Goal: Find specific page/section: Find specific page/section

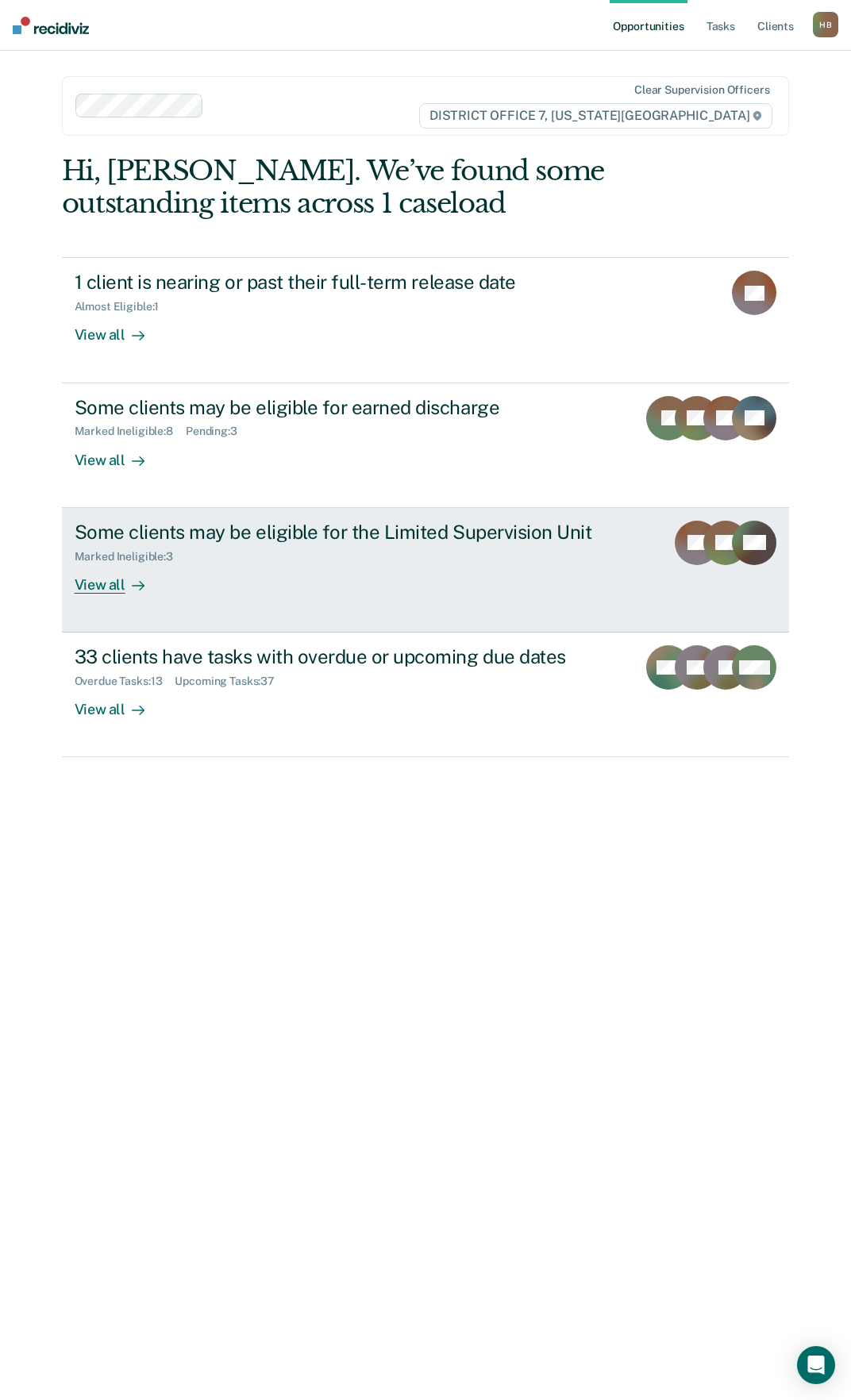
click at [118, 586] on div "View all" at bounding box center [119, 578] width 89 height 31
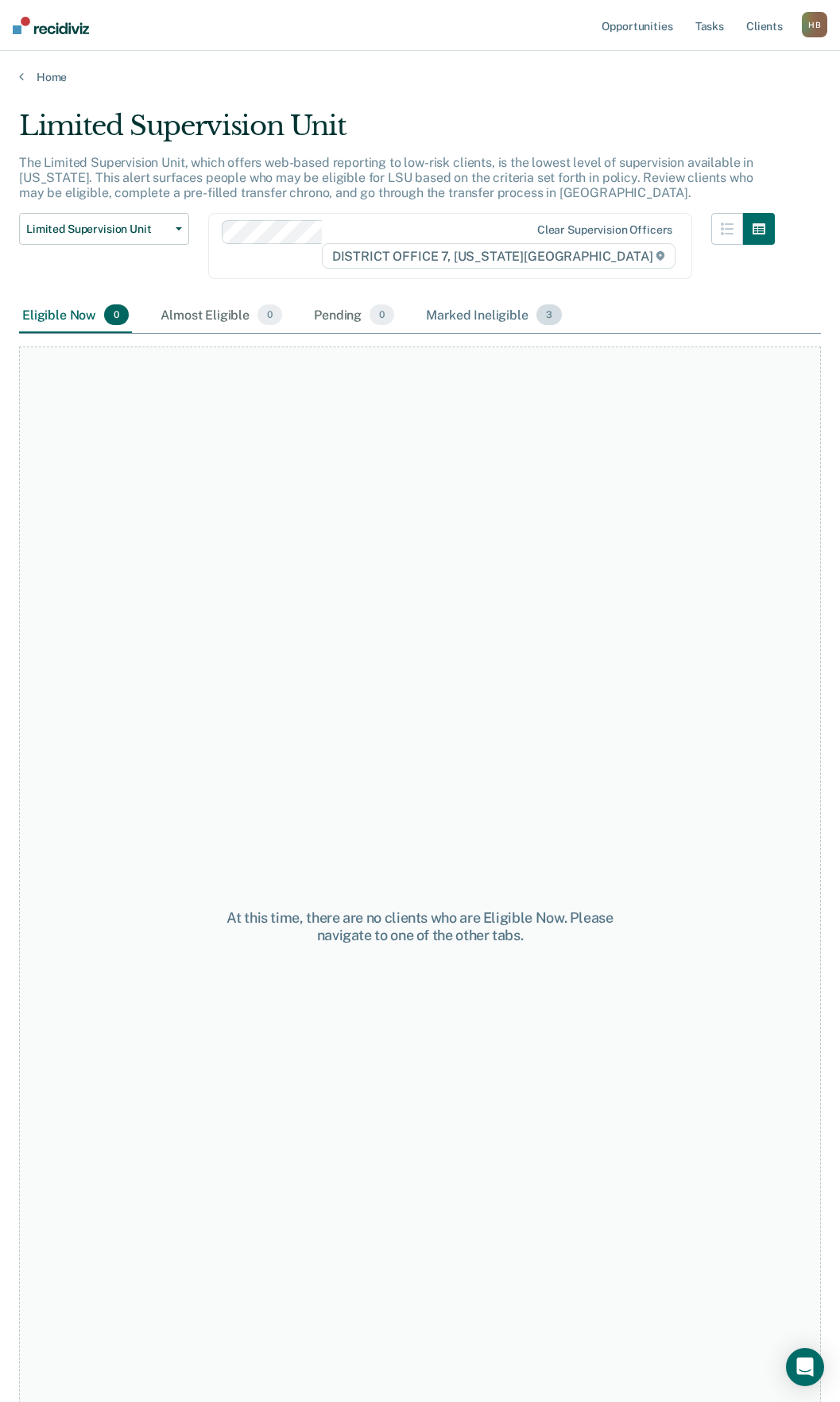
click at [449, 312] on div "Marked Ineligible 3" at bounding box center [494, 316] width 142 height 35
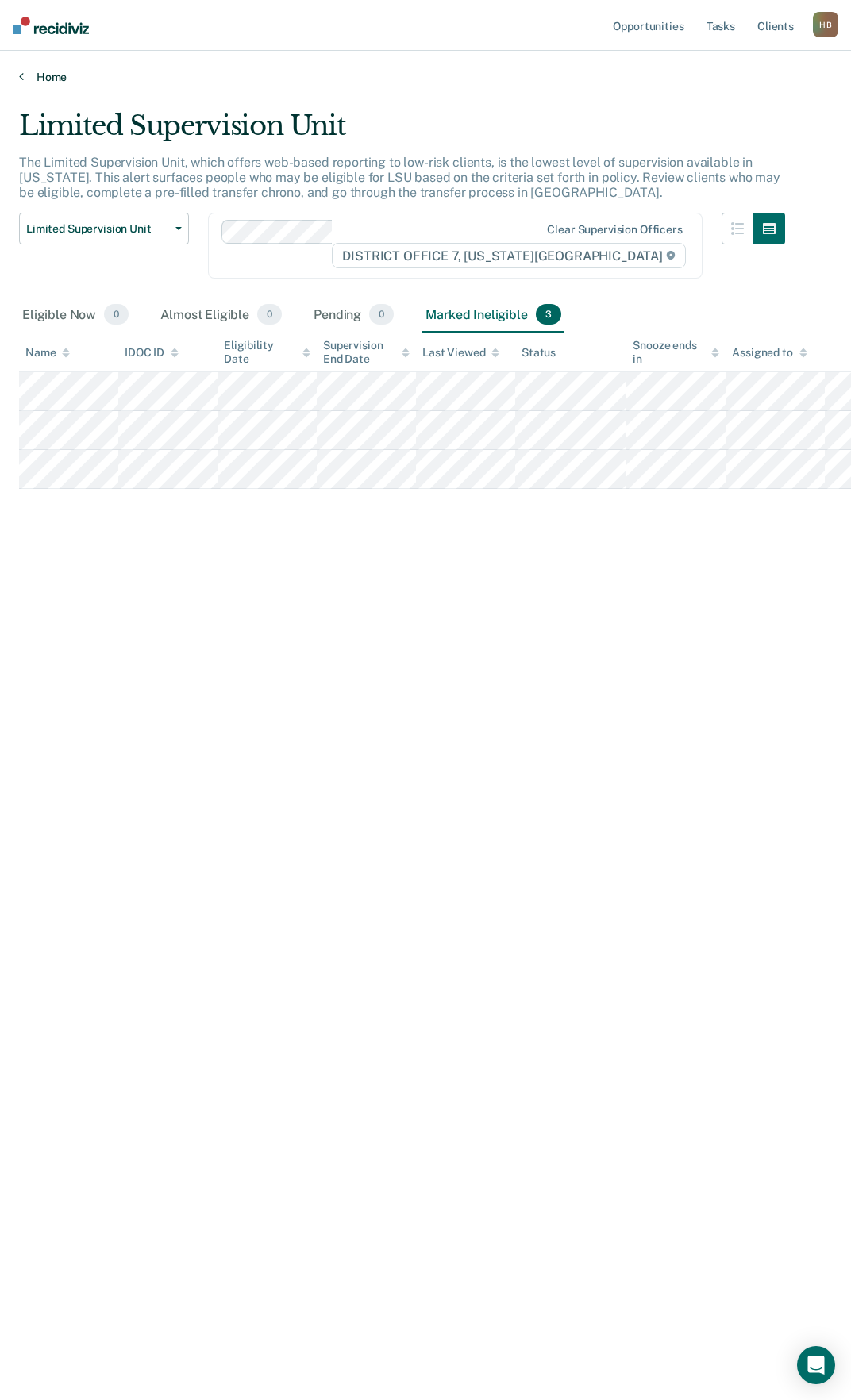
click at [40, 78] on link "Home" at bounding box center [426, 77] width 812 height 14
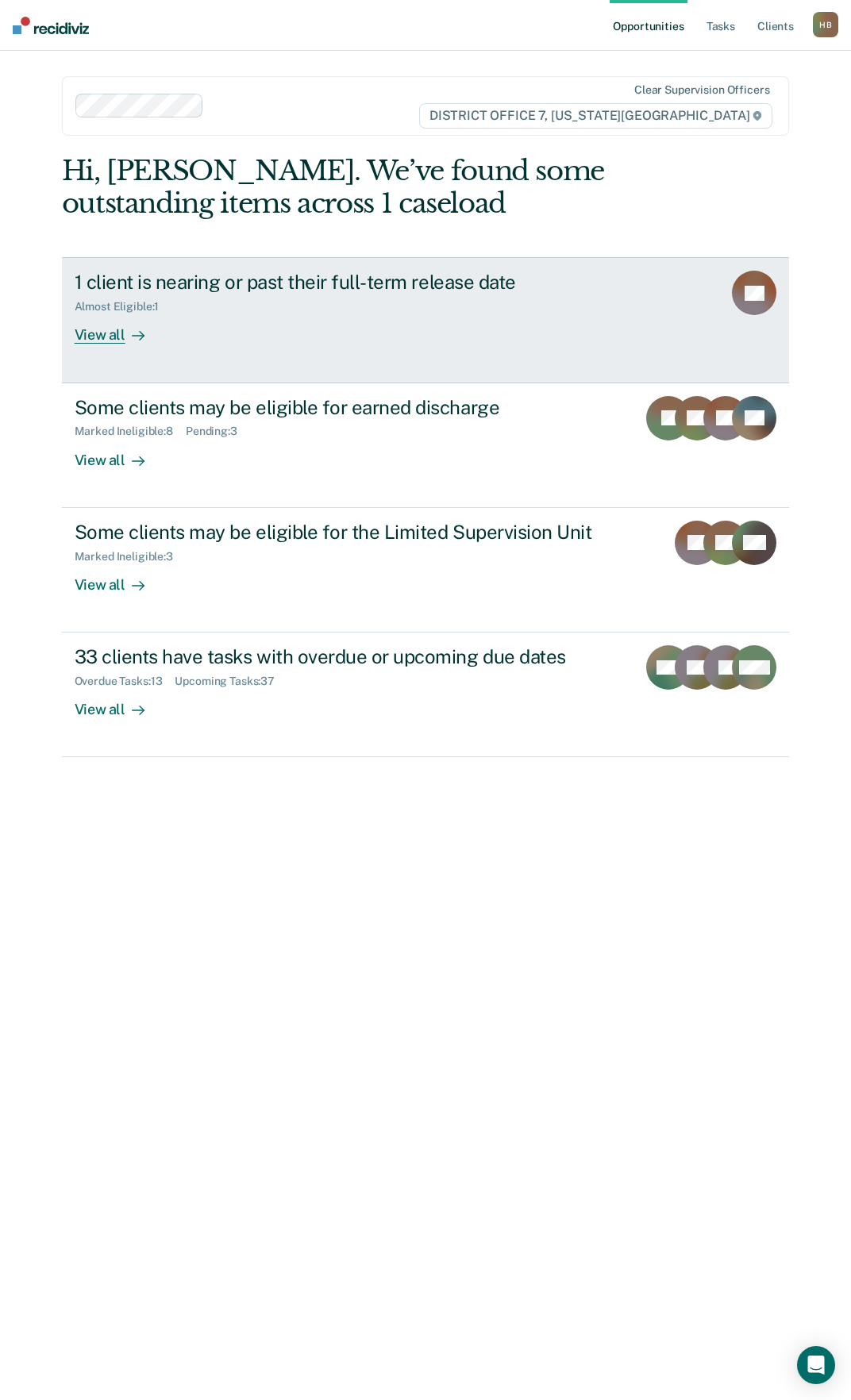
click at [112, 336] on div "View all" at bounding box center [119, 328] width 89 height 31
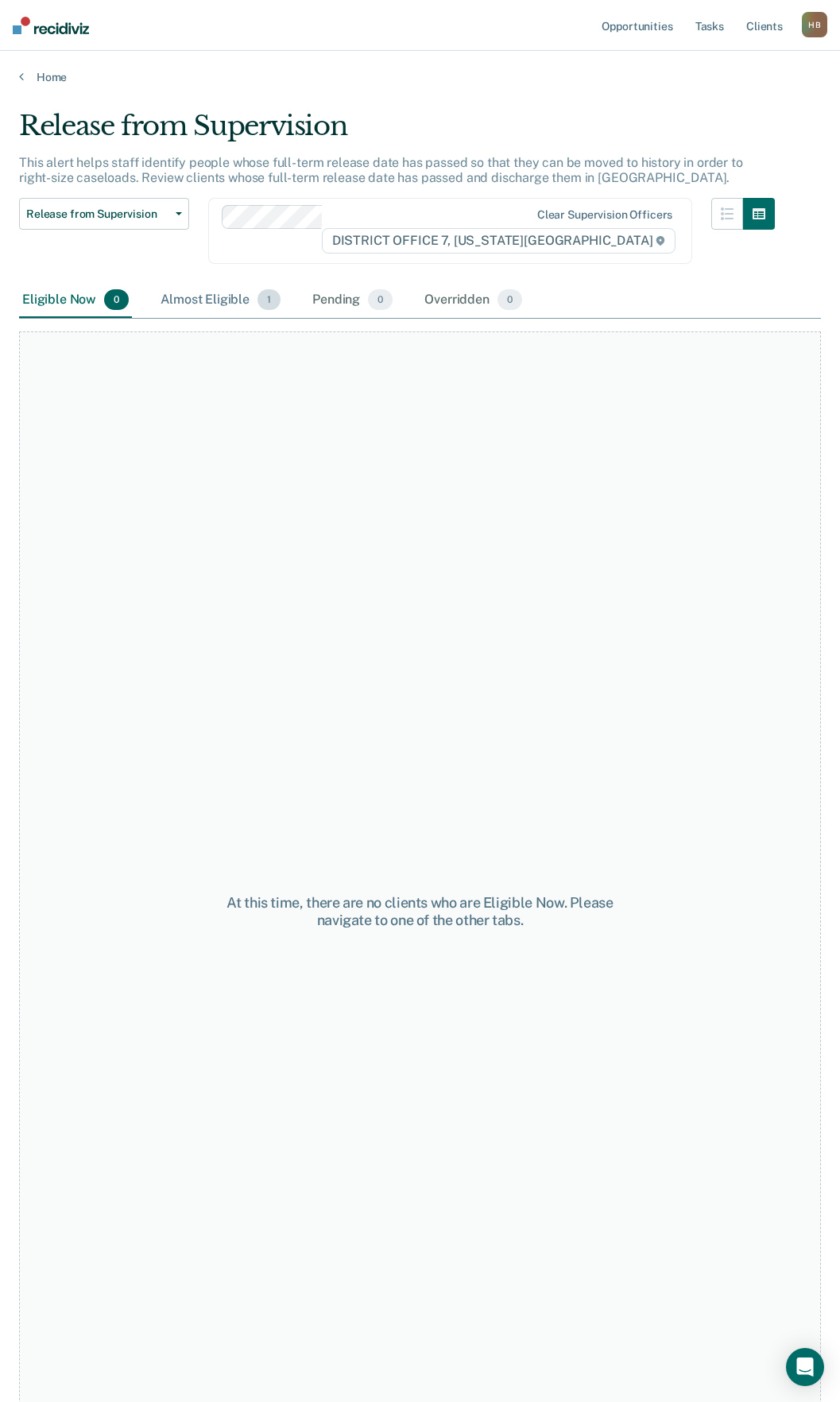
click at [232, 302] on div "Almost Eligible 1" at bounding box center [221, 301] width 126 height 35
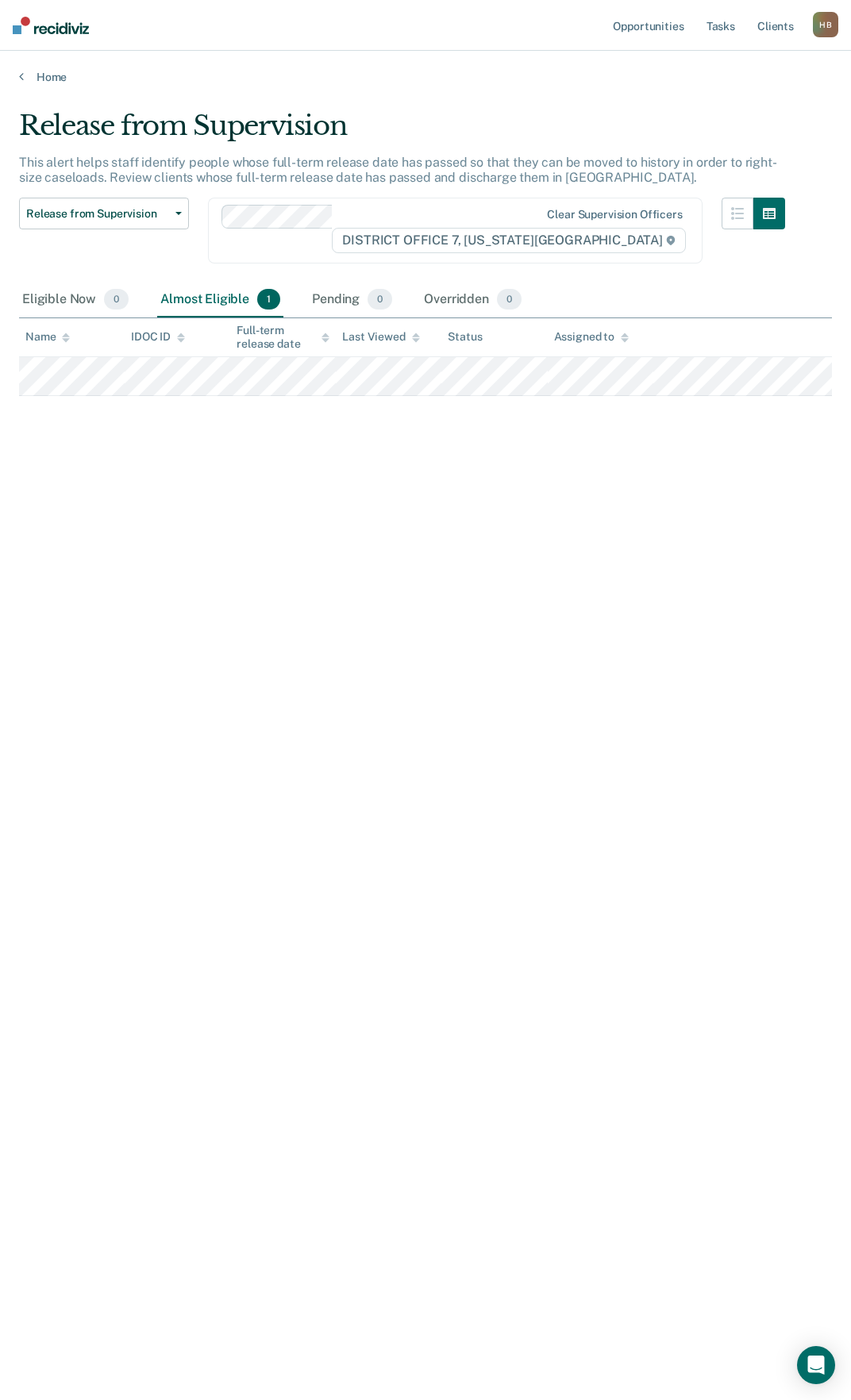
click at [46, 28] on img at bounding box center [51, 25] width 76 height 18
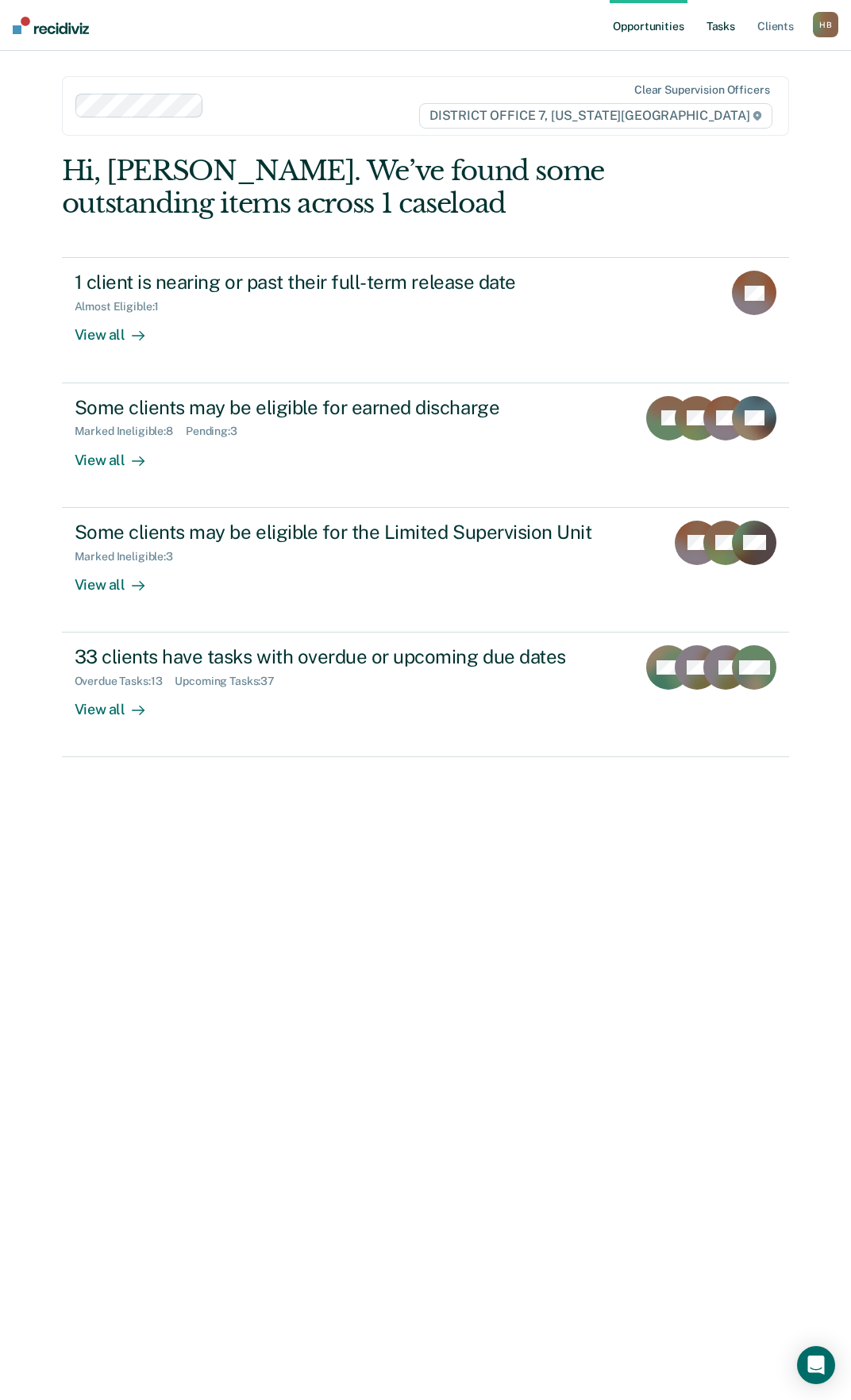
click at [712, 22] on link "Tasks" at bounding box center [721, 25] width 35 height 51
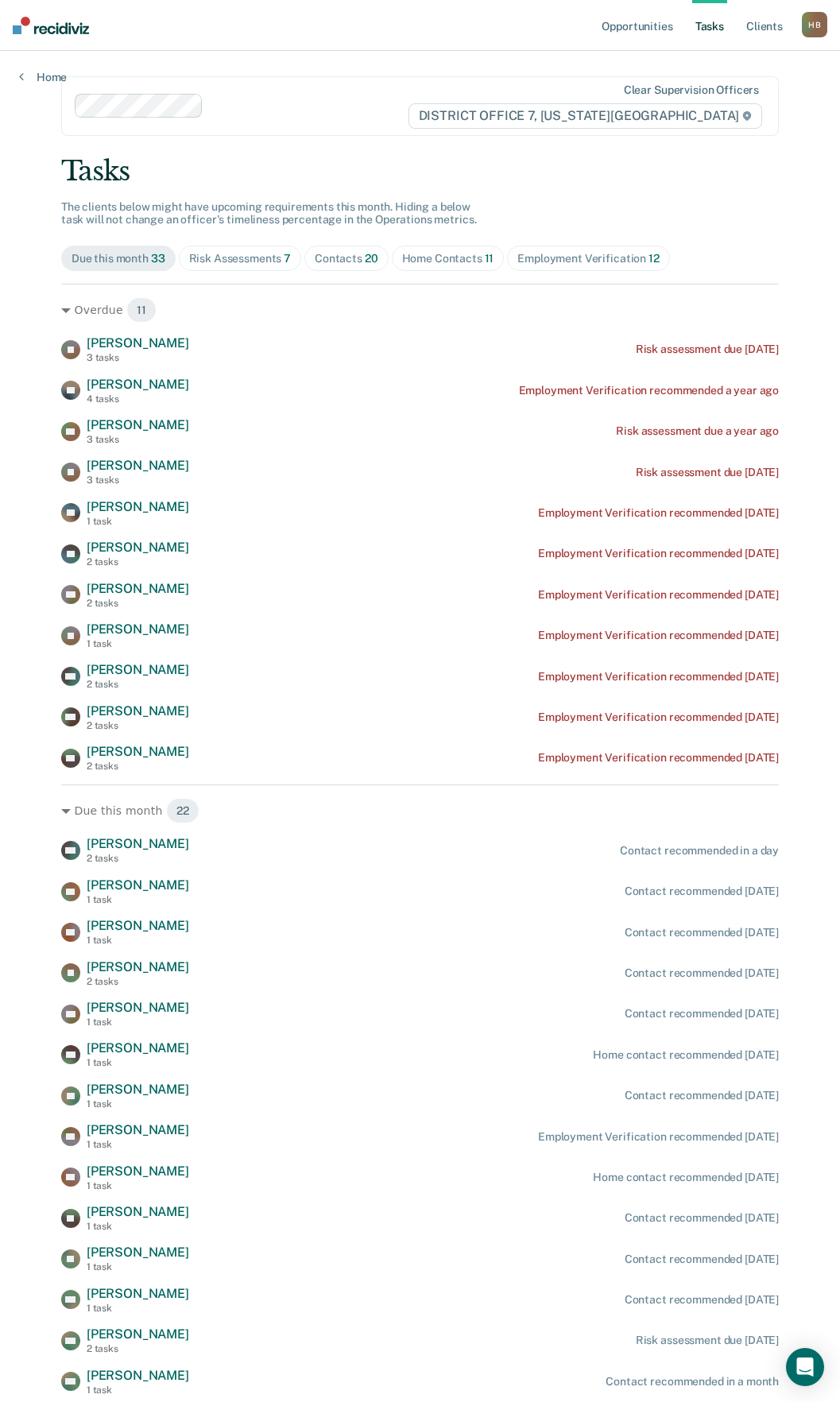
click at [260, 257] on div "Risk Assessments 7" at bounding box center [240, 258] width 103 height 13
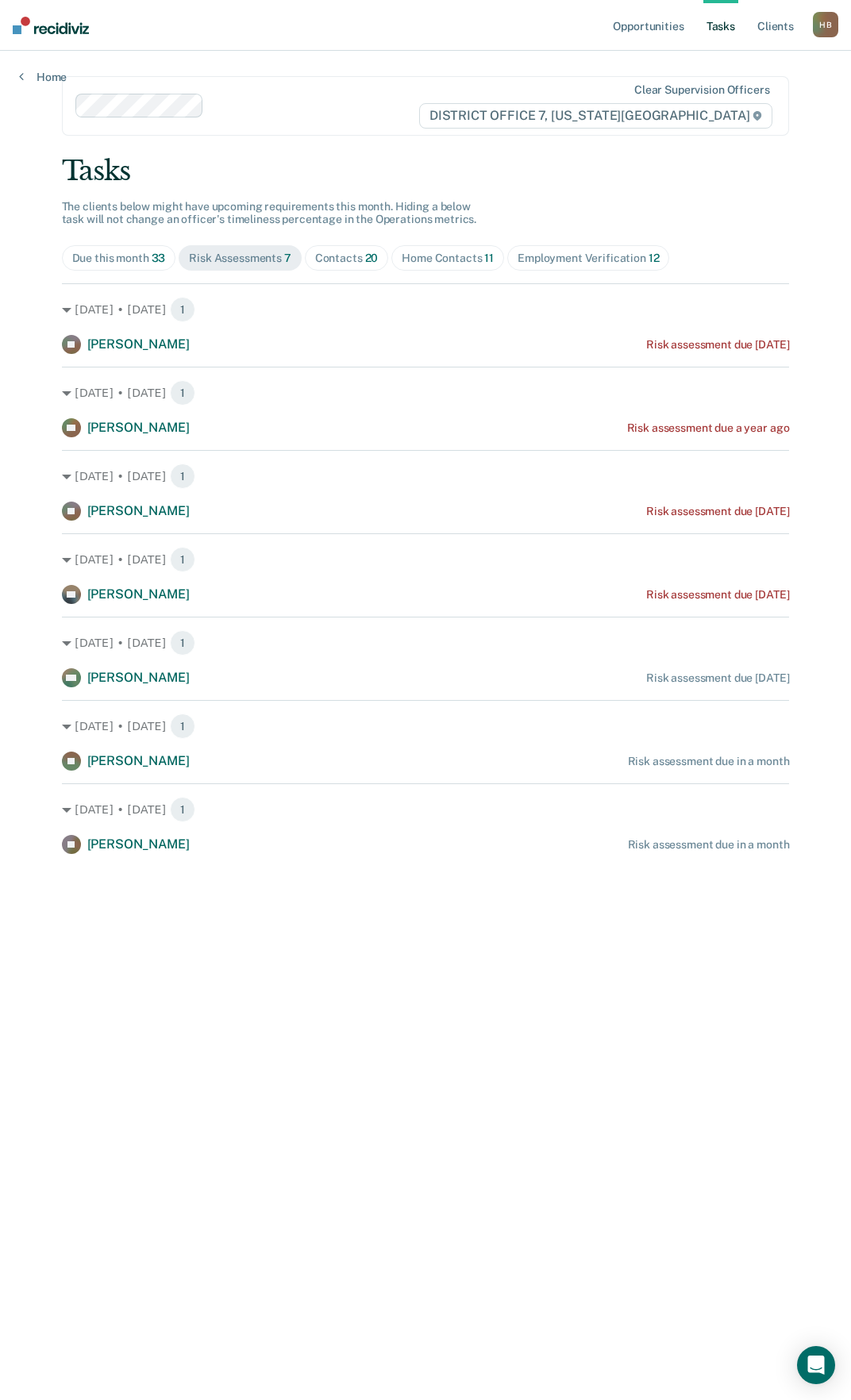
click at [318, 258] on div "Contacts 20" at bounding box center [347, 257] width 64 height 13
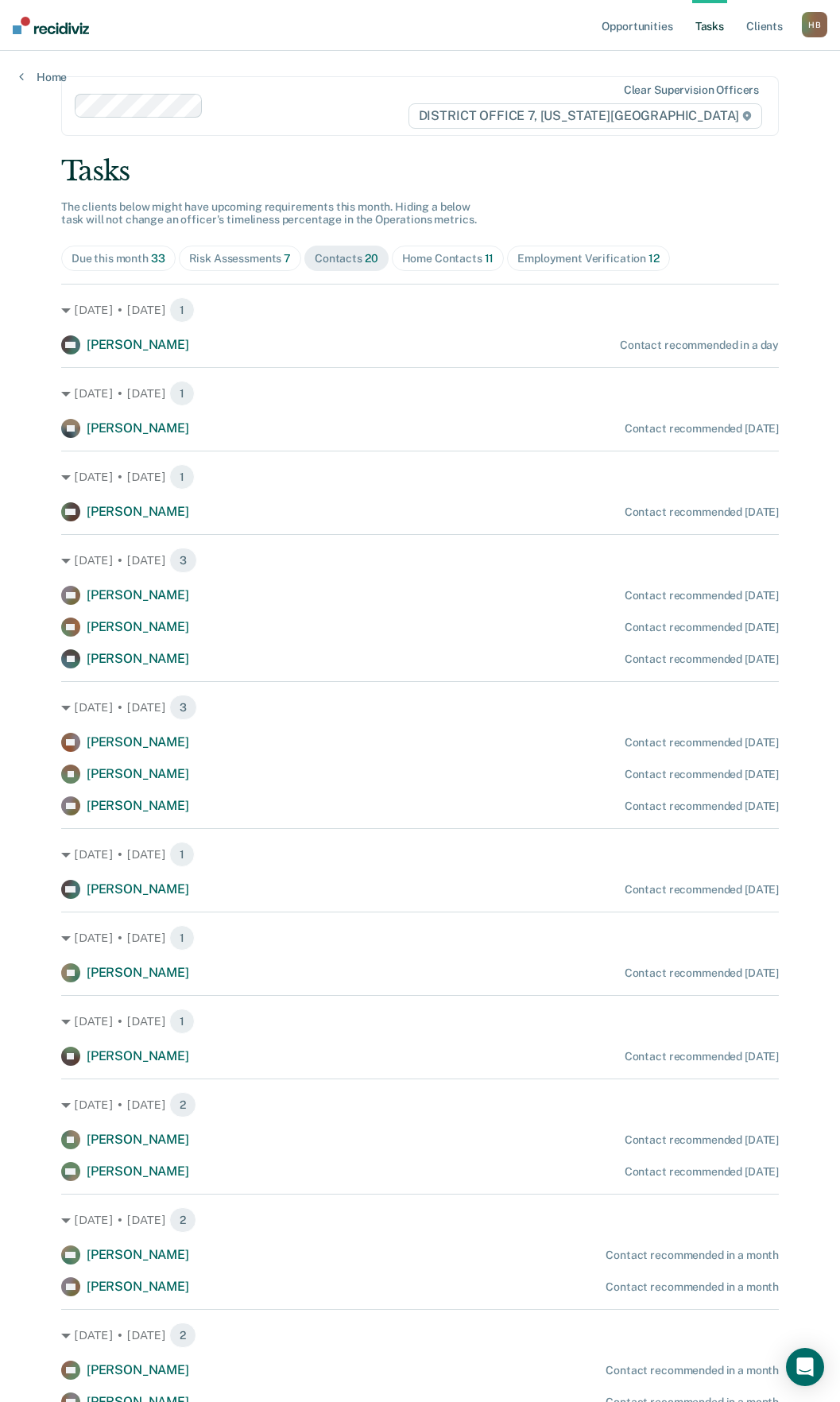
click at [464, 253] on div "Home Contacts 11" at bounding box center [448, 258] width 92 height 13
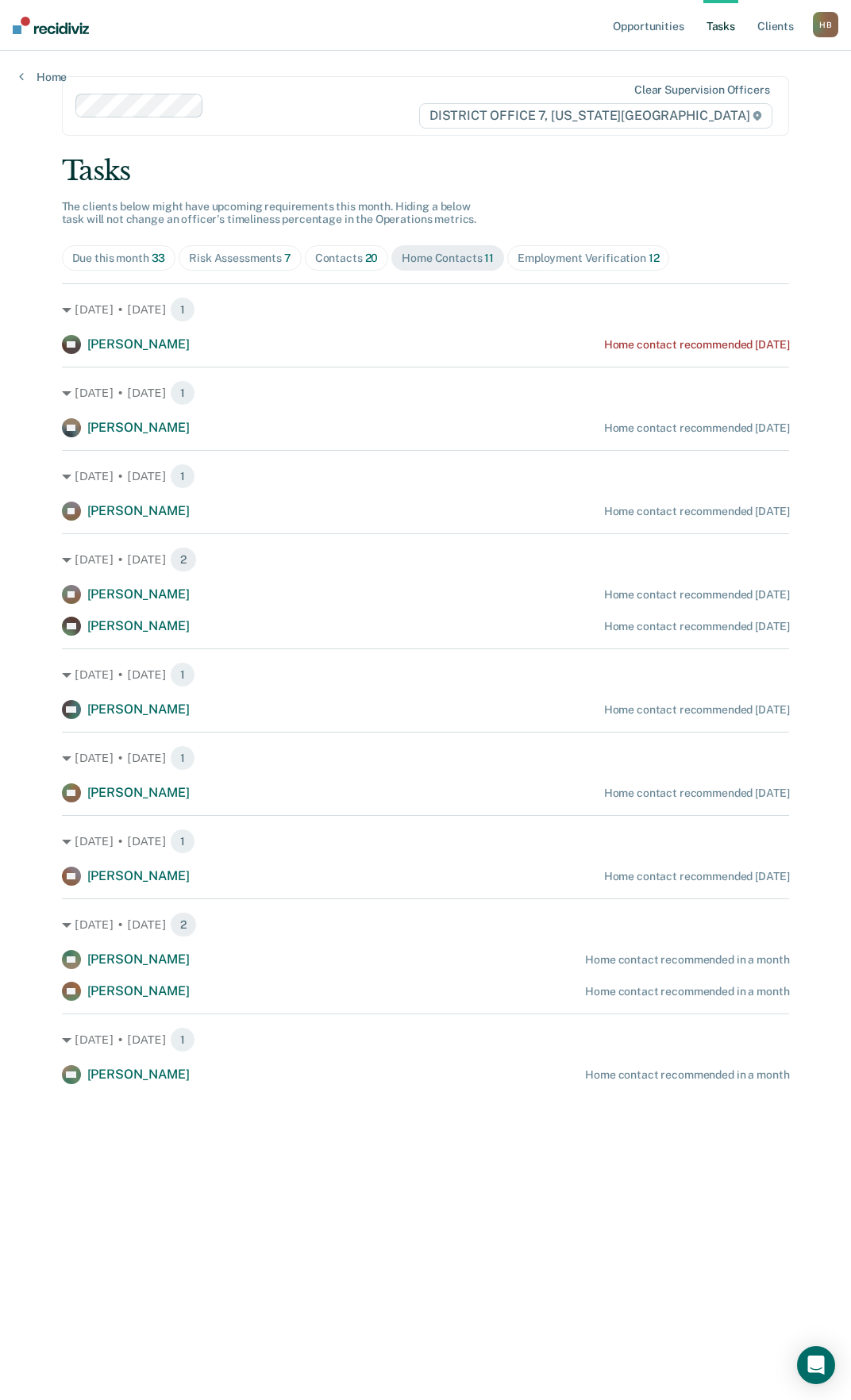
click at [516, 189] on div "Tasks The clients below might have upcoming requirements this month. Hiding a b…" at bounding box center [426, 620] width 728 height 930
click at [552, 262] on div "Employment Verification 12" at bounding box center [587, 257] width 141 height 13
